Goal: Complete application form: Complete application form

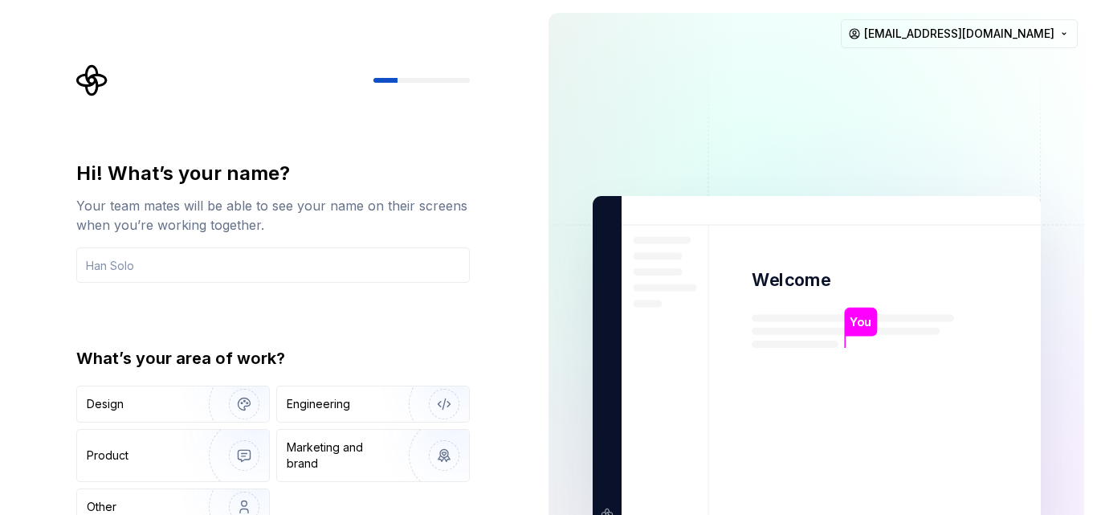
click at [797, 287] on p "Welcome" at bounding box center [791, 279] width 79 height 23
click at [182, 459] on img "button" at bounding box center [233, 455] width 103 height 108
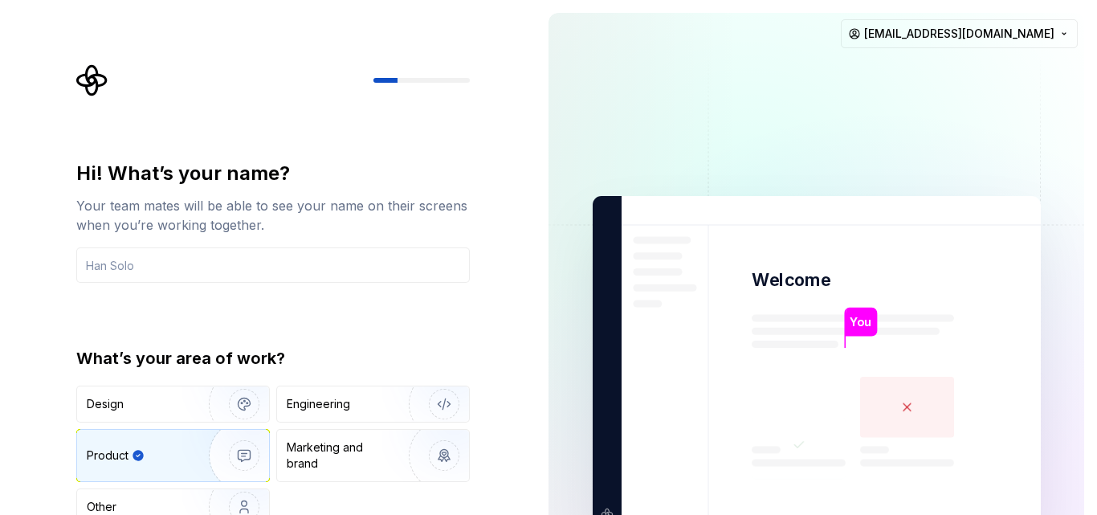
click at [797, 409] on icon at bounding box center [798, 407] width 9 height 6
click at [797, 408] on rect at bounding box center [799, 407] width 94 height 61
click at [799, 408] on icon at bounding box center [798, 407] width 9 height 6
click at [800, 407] on icon at bounding box center [798, 407] width 9 height 6
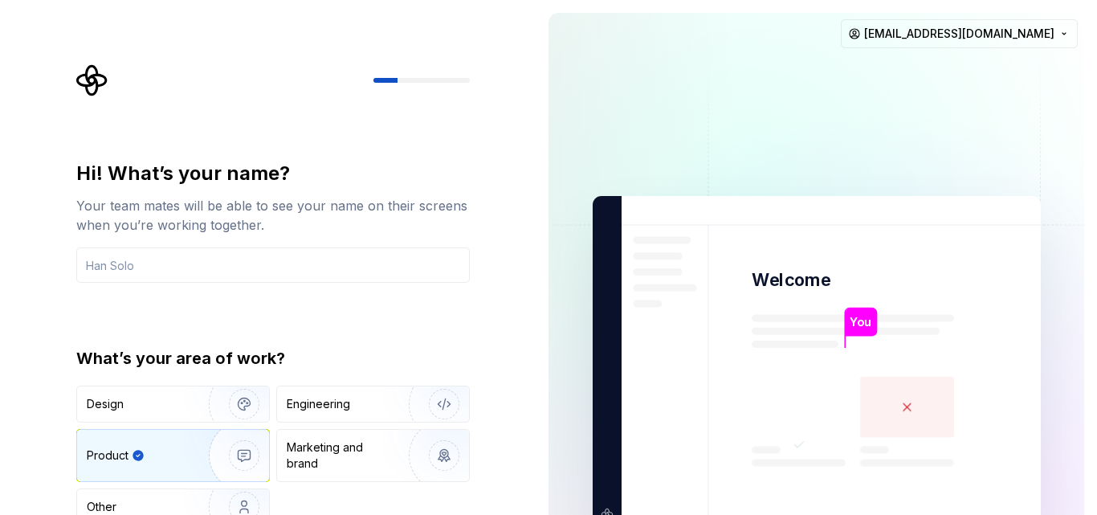
click at [801, 399] on rect at bounding box center [799, 407] width 94 height 61
click at [799, 397] on rect at bounding box center [799, 407] width 94 height 61
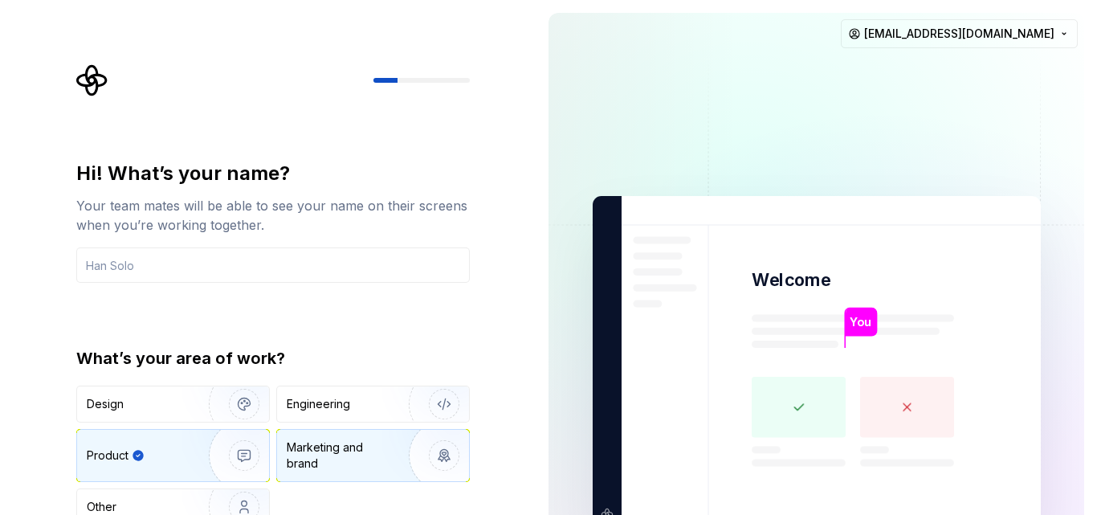
drag, startPoint x: 330, startPoint y: 442, endPoint x: 324, endPoint y: 434, distance: 9.8
click at [328, 437] on div "Marketing and brand" at bounding box center [373, 455] width 192 height 51
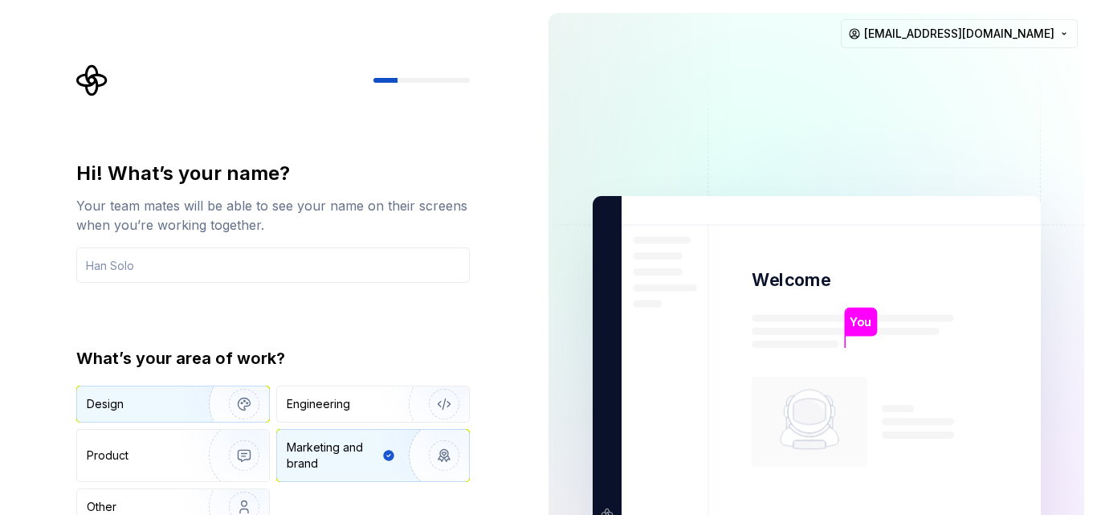
click at [227, 405] on img "button" at bounding box center [233, 404] width 103 height 108
